Goal: Transaction & Acquisition: Book appointment/travel/reservation

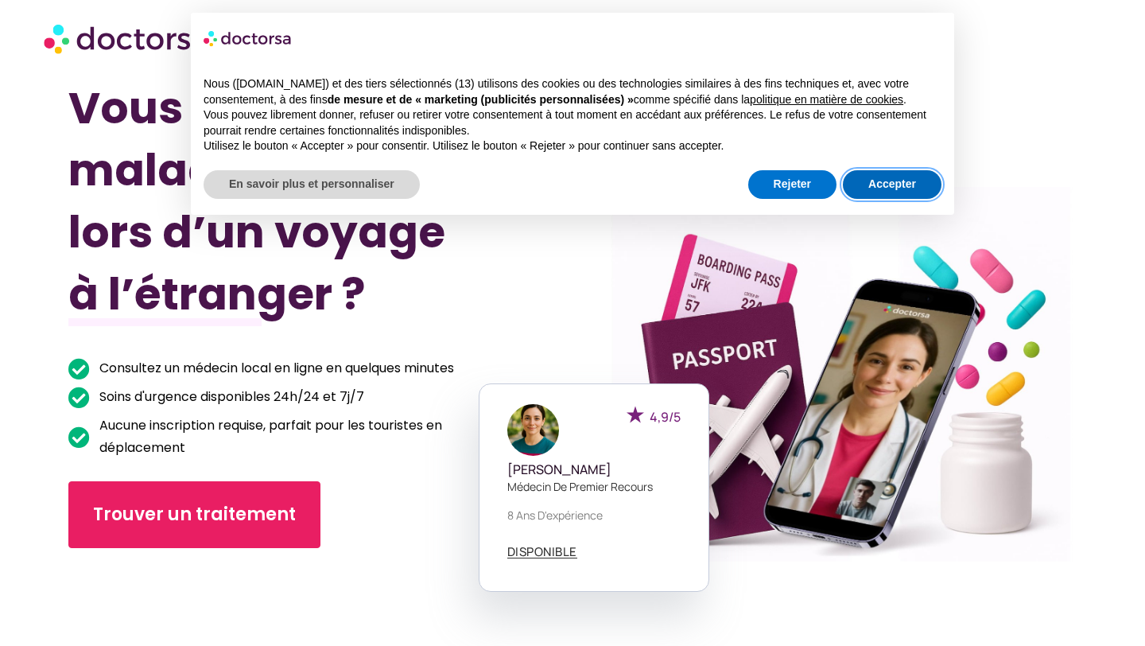
click at [879, 181] on font "Accepter" at bounding box center [892, 183] width 48 height 13
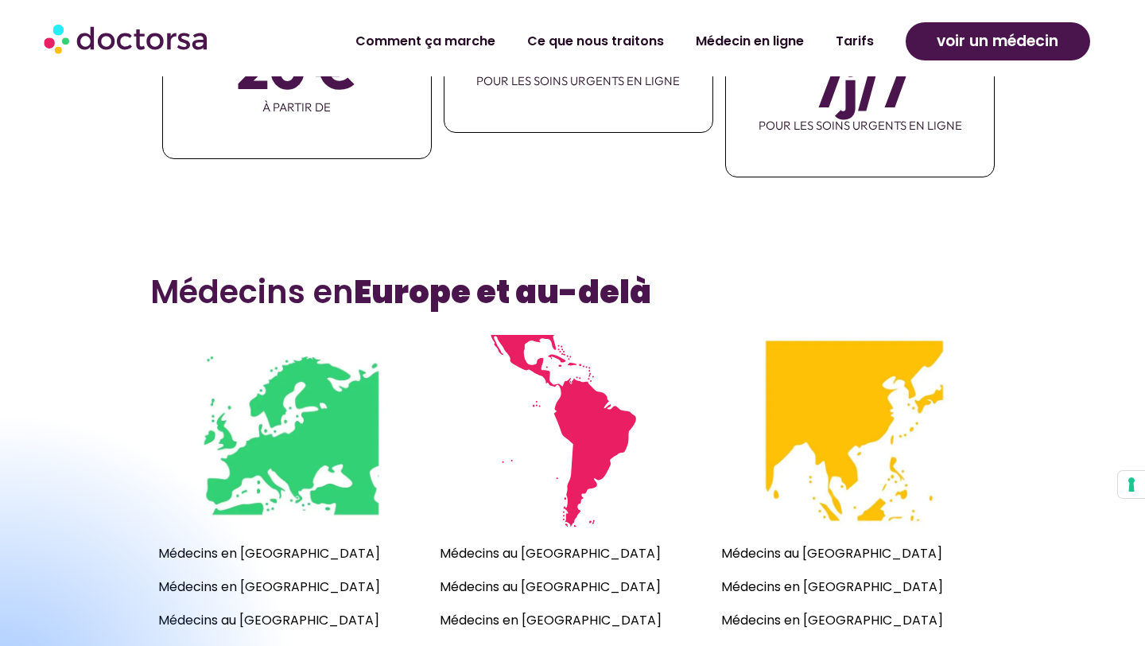
scroll to position [995, 0]
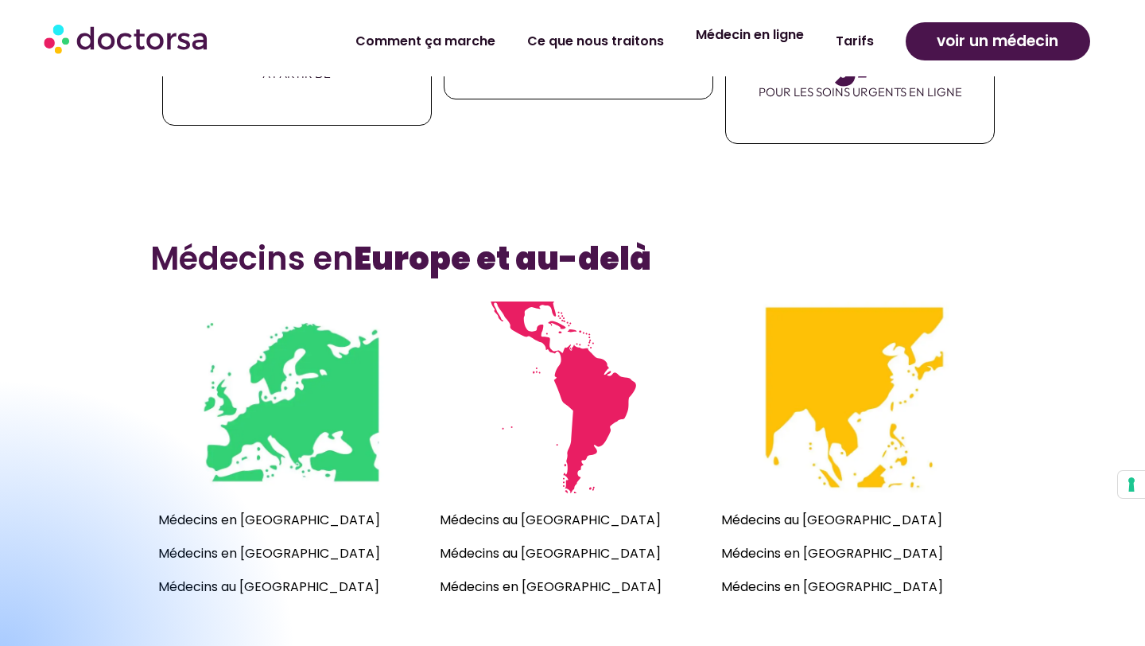
click at [731, 40] on font "Médecin en ligne" at bounding box center [750, 34] width 108 height 18
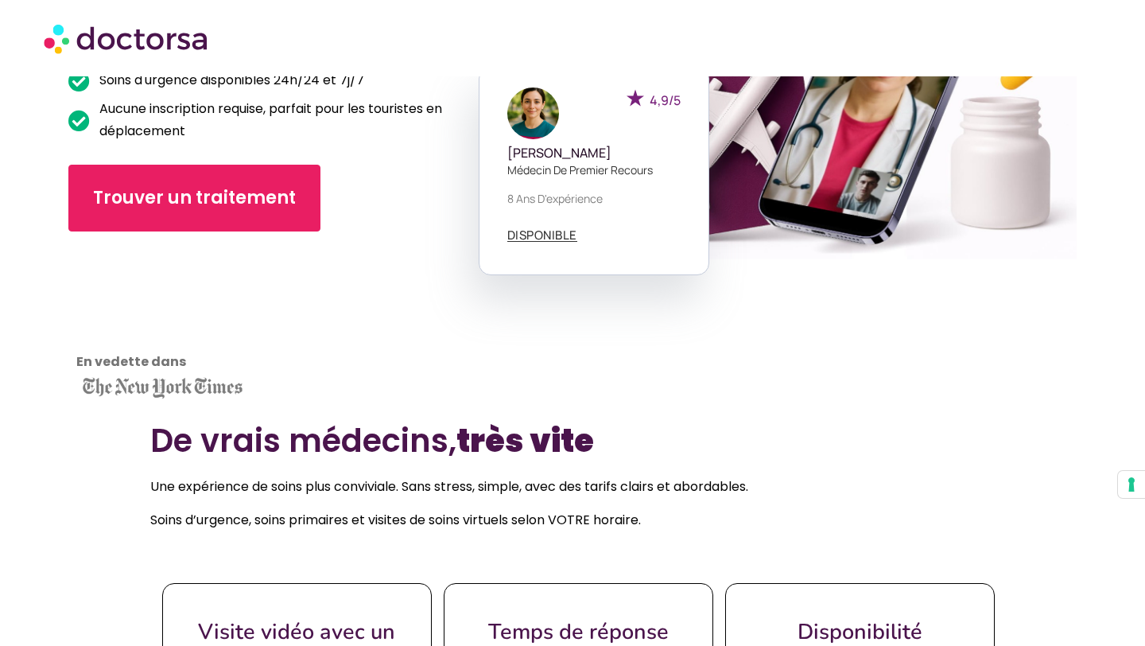
scroll to position [208, 0]
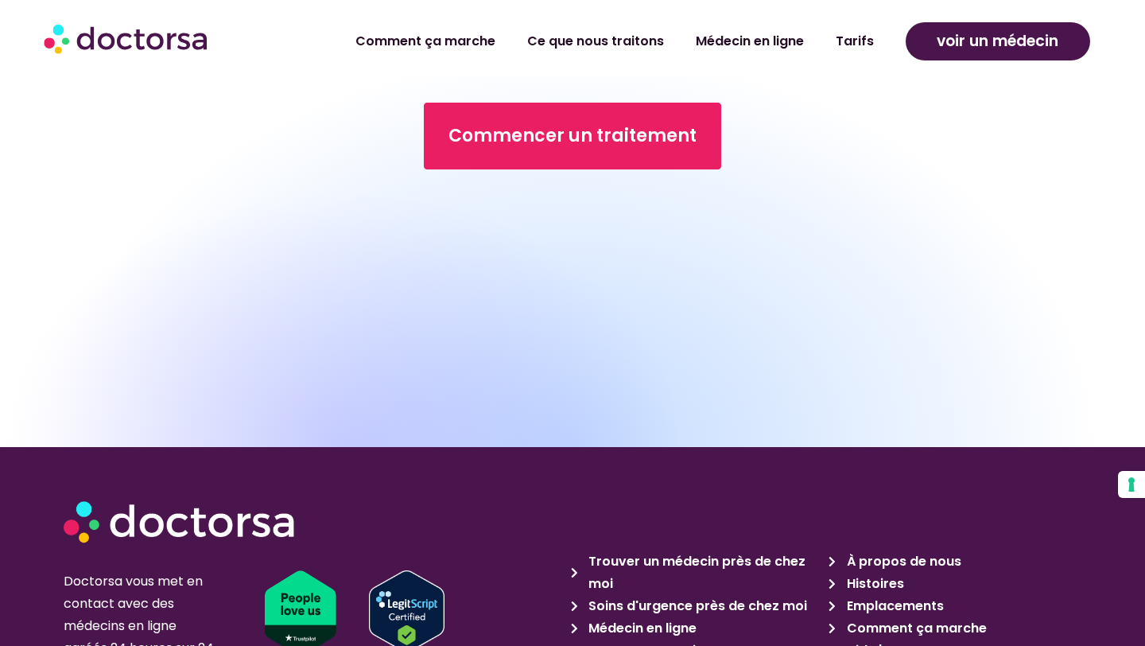
scroll to position [6508, 0]
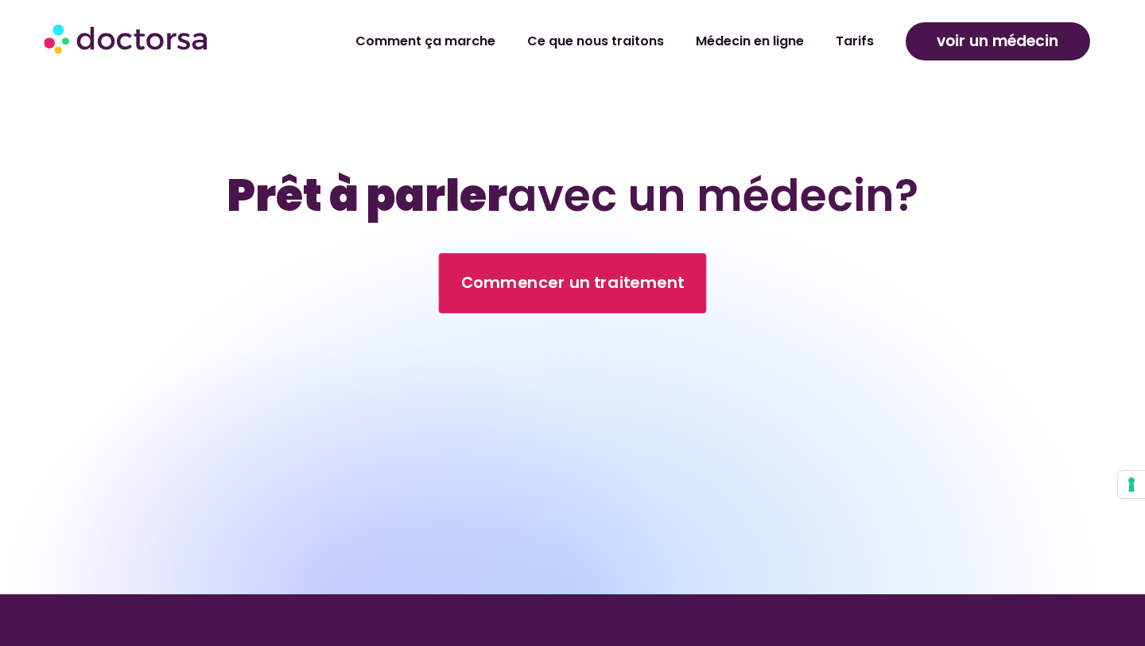
click at [527, 271] on font "Commencer un traitement" at bounding box center [572, 282] width 223 height 22
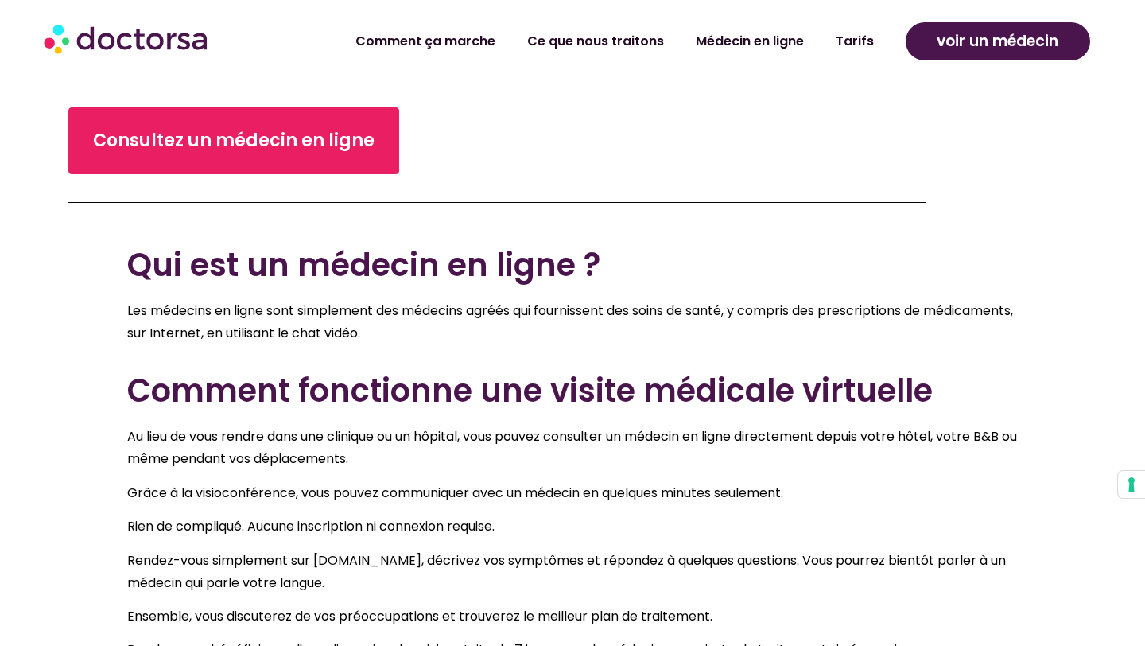
scroll to position [606, 0]
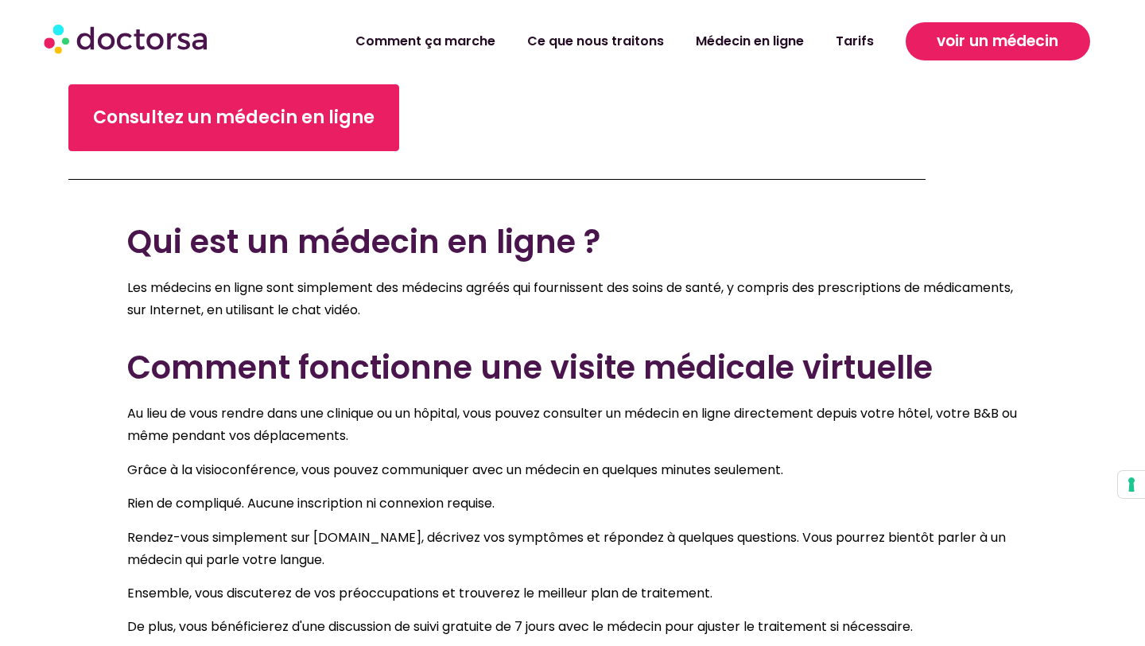
click at [950, 37] on font "voir un médecin" at bounding box center [998, 40] width 122 height 21
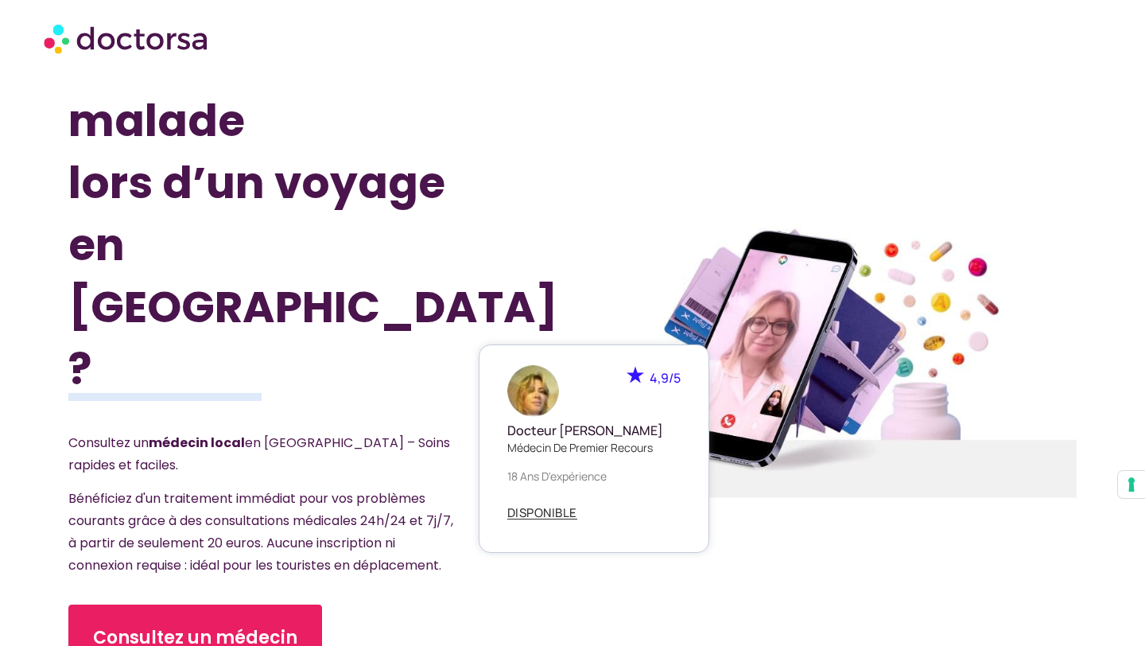
scroll to position [46, 0]
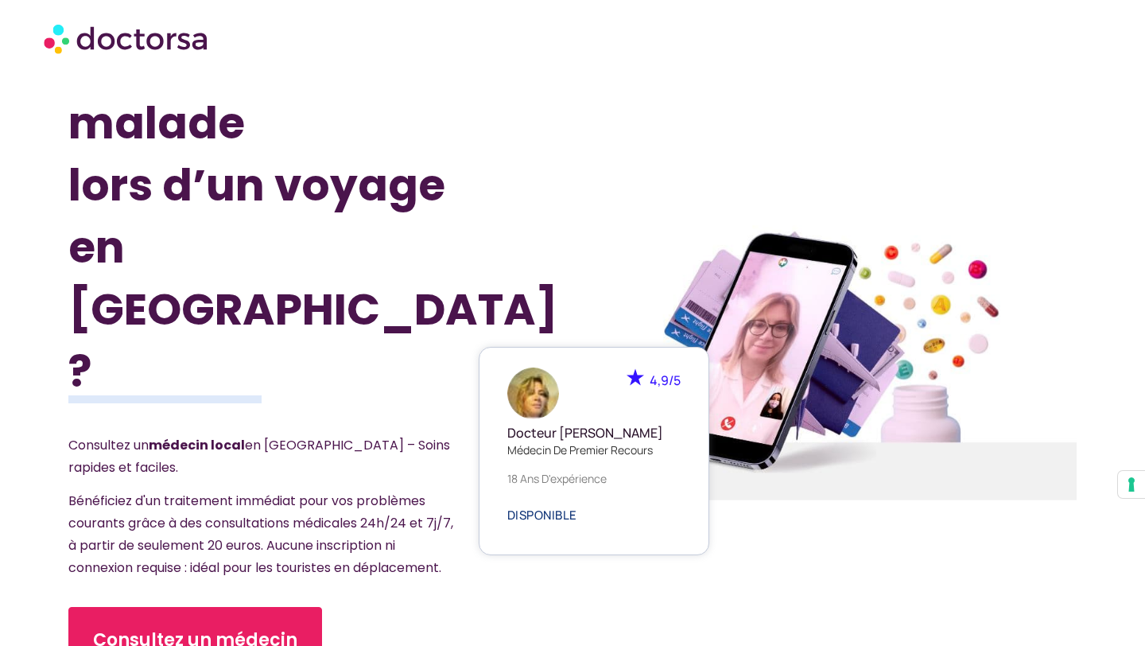
click at [527, 506] on font "DISPONIBLE" at bounding box center [542, 514] width 70 height 17
click at [533, 507] on font "DISPONIBLE" at bounding box center [542, 514] width 70 height 17
click at [534, 523] on div "4,9/5 Docteur [PERSON_NAME] de premier recours 18 ans d'expérience DISPONIBLE" at bounding box center [594, 451] width 231 height 208
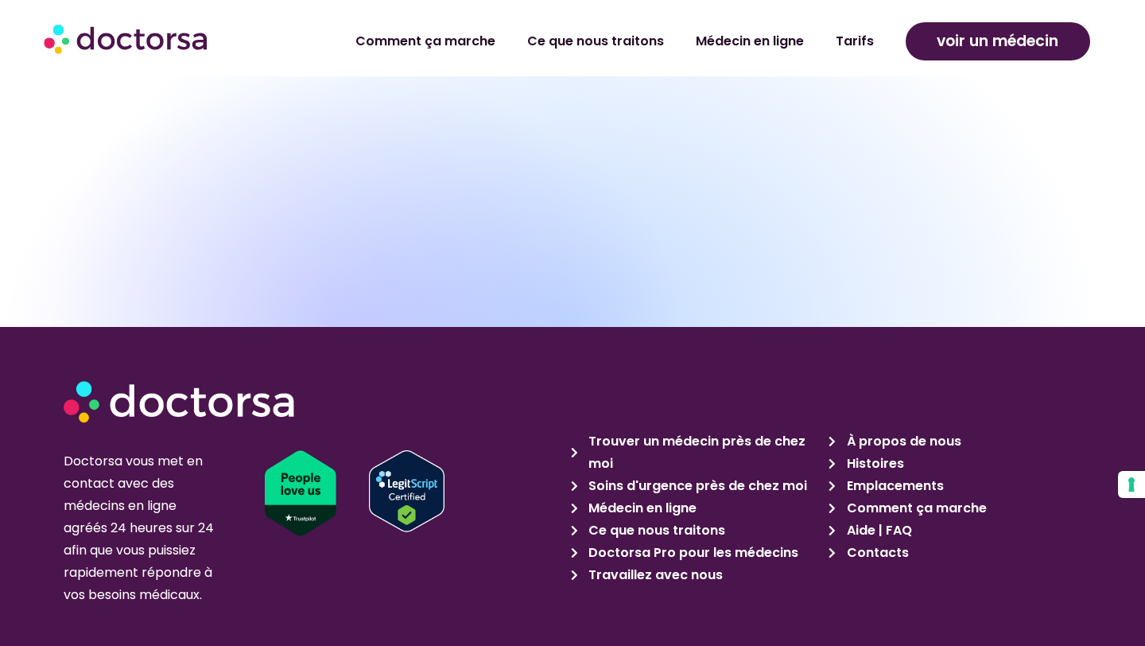
scroll to position [5099, 0]
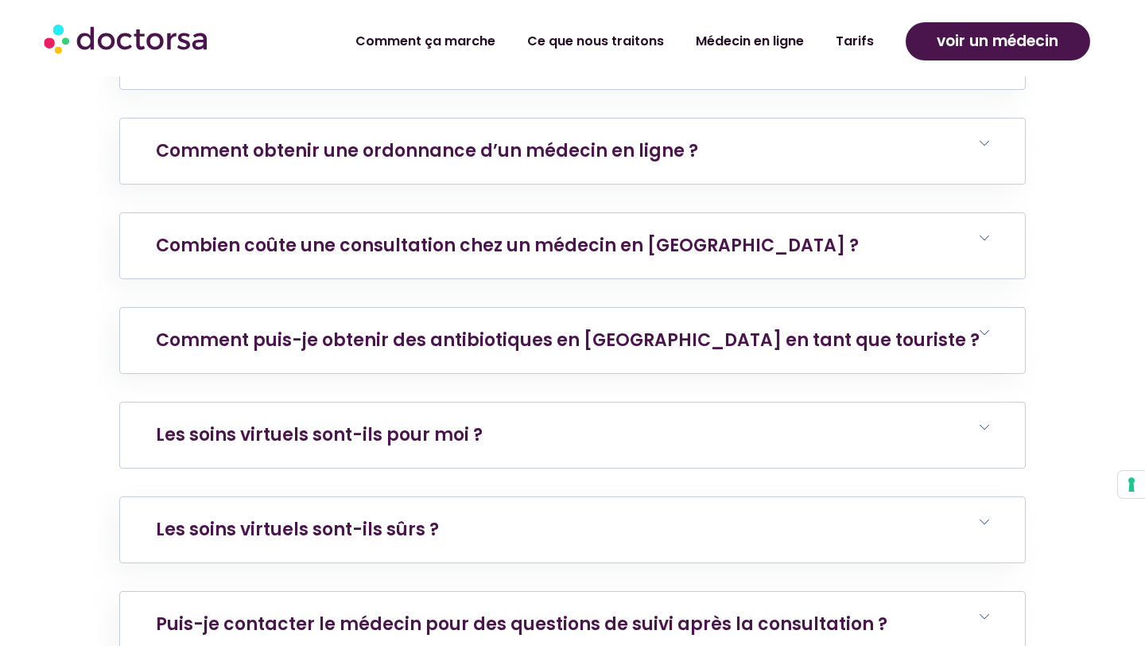
scroll to position [3853, 0]
